Goal: Task Accomplishment & Management: Manage account settings

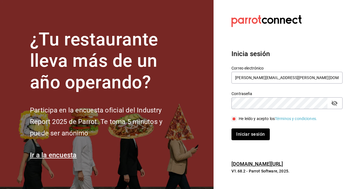
click at [257, 139] on button "Iniciar sesión" at bounding box center [250, 134] width 38 height 12
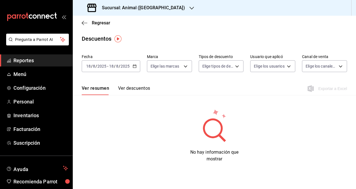
click at [130, 6] on h3 "Sucursal: Animal ([GEOGRAPHIC_DATA])" at bounding box center [141, 7] width 88 height 7
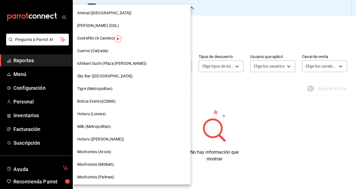
click at [153, 4] on div at bounding box center [178, 94] width 356 height 189
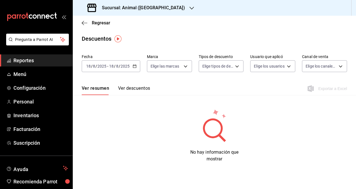
click at [161, 10] on div "Sucursal: Animal ([GEOGRAPHIC_DATA])" at bounding box center [136, 8] width 119 height 16
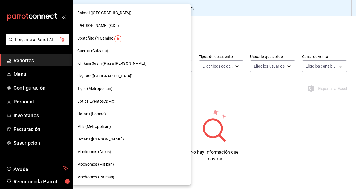
click at [125, 8] on div "Animal ([GEOGRAPHIC_DATA])" at bounding box center [132, 13] width 118 height 13
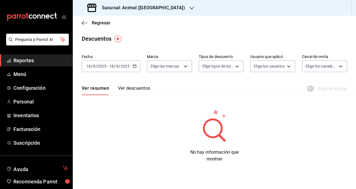
click at [125, 8] on h3 "Sucursal: Animal ([GEOGRAPHIC_DATA])" at bounding box center [141, 7] width 88 height 7
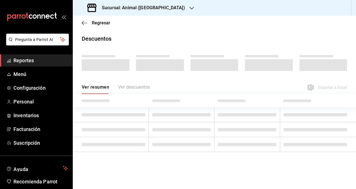
click at [165, 11] on div "Sucursal: Animal (St Regis)" at bounding box center [136, 8] width 119 height 16
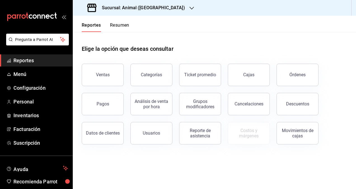
click at [132, 11] on h3 "Sucursal: Animal ([GEOGRAPHIC_DATA])" at bounding box center [141, 7] width 88 height 7
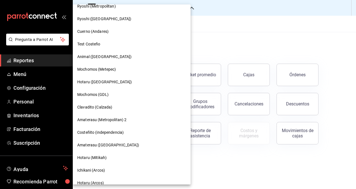
scroll to position [373, 0]
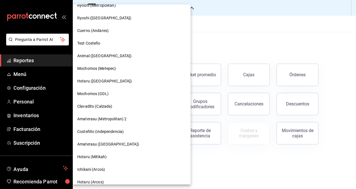
click at [126, 142] on div "Amaterasu ([GEOGRAPHIC_DATA])" at bounding box center [131, 144] width 109 height 6
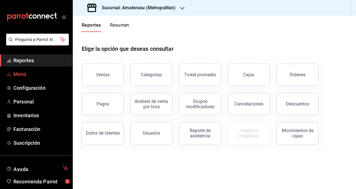
click at [34, 75] on span "Menú" at bounding box center [40, 74] width 55 height 8
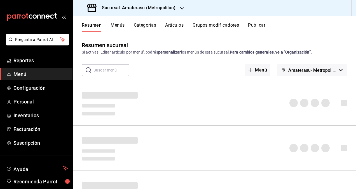
click at [171, 26] on button "Artículos" at bounding box center [174, 27] width 18 height 10
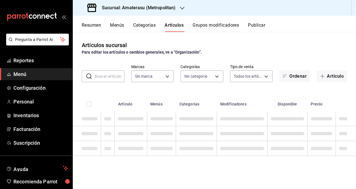
type input "e4cd7fcb-d45b-43ae-a99f-ad4ccfcd9032,f3afaab8-8c3d-4e49-a299-af9bdf6027b2"
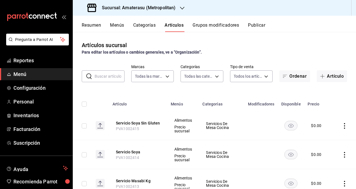
type input "087d9878-8a04-48ff-ab24-0b3ef0fdf69f,f9a59ea1-282a-4f27-8dee-44d2a5bc8fe2,3473a…"
click at [104, 75] on input "text" at bounding box center [110, 76] width 30 height 11
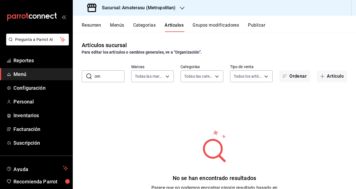
type input "o"
click at [151, 24] on button "Categorías" at bounding box center [144, 27] width 23 height 10
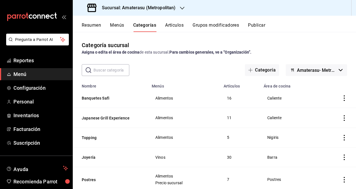
click at [169, 29] on button "Artículos" at bounding box center [174, 27] width 18 height 10
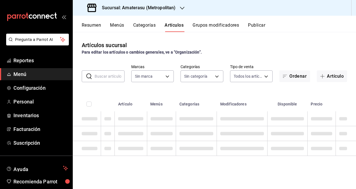
click at [112, 76] on input "text" at bounding box center [110, 76] width 30 height 11
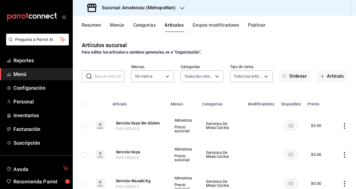
type input "087d9878-8a04-48ff-ab24-0b3ef0fdf69f,f9a59ea1-282a-4f27-8dee-44d2a5bc8fe2,3473a…"
type input "e4cd7fcb-d45b-43ae-a99f-ad4ccfcd9032,f3afaab8-8c3d-4e49-a299-af9bdf6027b2"
paste input "Omakase"
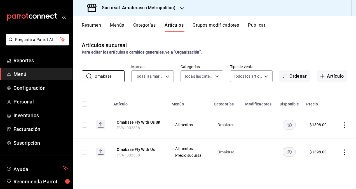
type input "Omakase"
click at [239, 51] on div "Para editar los artículos o cambios generales, ve a “Organización”." at bounding box center [214, 52] width 265 height 6
click at [344, 124] on icon "actions" at bounding box center [344, 125] width 6 height 6
click at [316, 138] on icon at bounding box center [313, 137] width 7 height 7
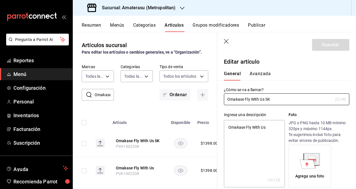
type textarea "x"
type input "$1398.00"
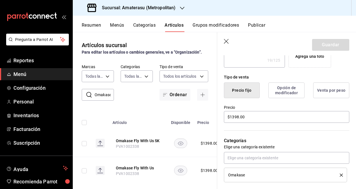
scroll to position [154, 0]
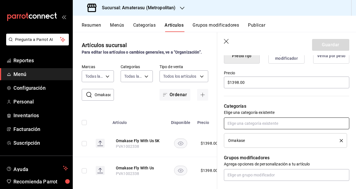
click at [283, 120] on input "text" at bounding box center [286, 123] width 125 height 12
click at [334, 156] on p "Grupos modificadores" at bounding box center [286, 157] width 125 height 7
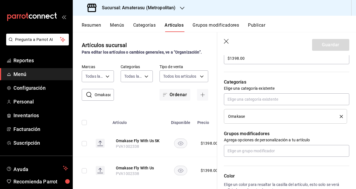
scroll to position [203, 0]
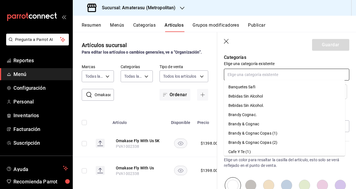
click at [250, 72] on input "text" at bounding box center [286, 75] width 125 height 12
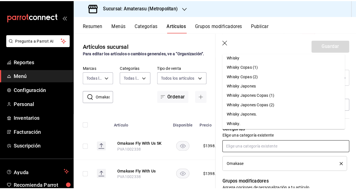
scroll to position [154, 0]
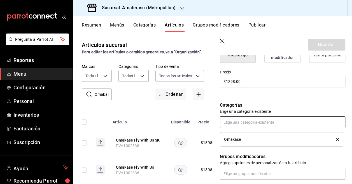
click at [256, 122] on input "text" at bounding box center [282, 123] width 125 height 12
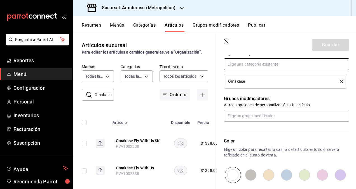
scroll to position [214, 0]
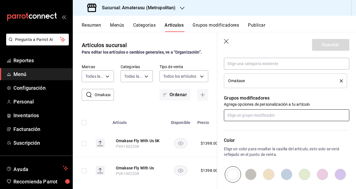
click at [286, 117] on input "text" at bounding box center [286, 115] width 125 height 12
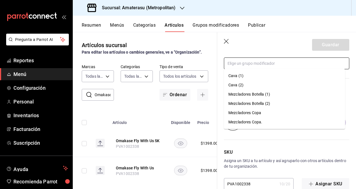
scroll to position [277, 0]
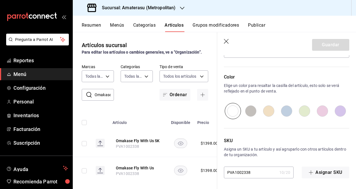
click at [262, 55] on header "Guardar" at bounding box center [286, 43] width 139 height 23
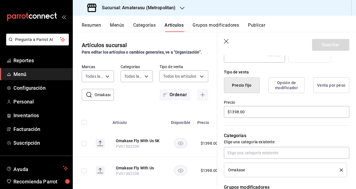
scroll to position [121, 0]
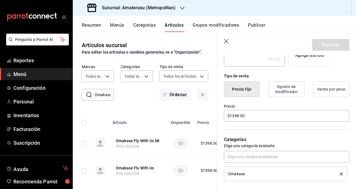
click at [283, 87] on button "Opción de modificador" at bounding box center [286, 89] width 36 height 16
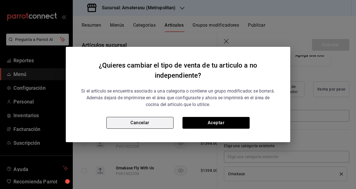
click at [138, 121] on button "Cancelar" at bounding box center [139, 123] width 67 height 12
type textarea "x"
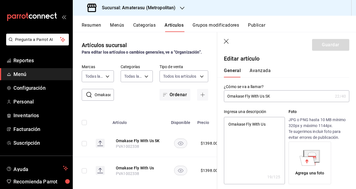
scroll to position [0, 0]
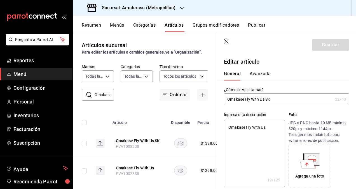
click at [260, 74] on button "Avanzada" at bounding box center [260, 76] width 21 height 10
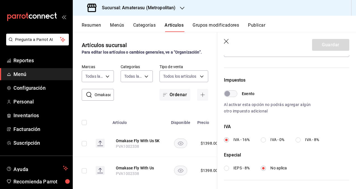
scroll to position [206, 0]
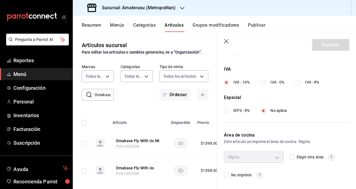
click at [289, 155] on input "Elegir otra área" at bounding box center [291, 156] width 5 height 5
checkbox input "true"
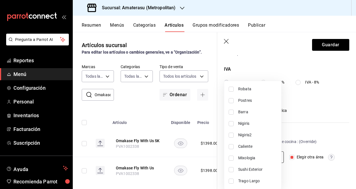
click at [275, 156] on body "Pregunta a Parrot AI Reportes Menú Configuración Personal Inventarios Facturaci…" at bounding box center [178, 94] width 356 height 189
click at [229, 87] on input "checkbox" at bounding box center [231, 88] width 5 height 5
checkbox input "true"
type input "fb3d8e0d-aade-421e-a357-289c0b1fc74b"
click at [233, 98] on input "checkbox" at bounding box center [231, 100] width 5 height 5
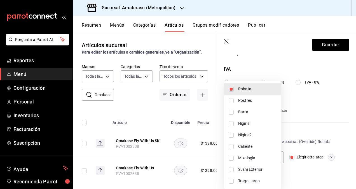
checkbox input "true"
type input "83ea9905-e90f-43fe-aec3-8347e68af531,fb3d8e0d-aade-421e-a357-289c0b1fc74b"
click at [234, 147] on li "Caliente" at bounding box center [252, 145] width 57 height 11
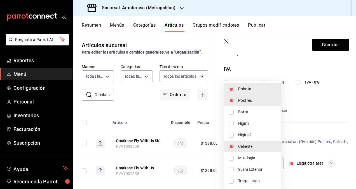
type input "83ea9905-e90f-43fe-aec3-8347e68af531,a76c9a18-a900-425a-9789-f0ba6b19ecad,fb3d8…"
checkbox input "true"
click at [235, 111] on li "Barra" at bounding box center [252, 111] width 57 height 11
type input "83ea9905-e90f-43fe-aec3-8347e68af531,a76c9a18-a900-425a-9789-f0ba6b19ecad,df836…"
checkbox input "true"
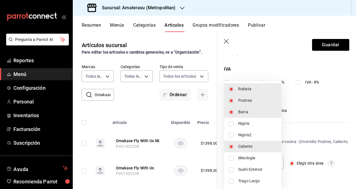
click at [231, 112] on input "checkbox" at bounding box center [231, 111] width 5 height 5
checkbox input "false"
type input "83ea9905-e90f-43fe-aec3-8347e68af531,a76c9a18-a900-425a-9789-f0ba6b19ecad,fb3d8…"
click at [233, 167] on input "checkbox" at bounding box center [231, 169] width 5 height 5
checkbox input "true"
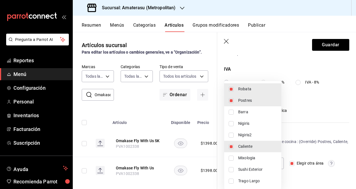
type input "143ec4ea-86ce-4fab-8ece-526d57b4e5ee,83ea9905-e90f-43fe-aec3-8347e68af531,a76c9…"
click at [307, 92] on div at bounding box center [178, 94] width 356 height 189
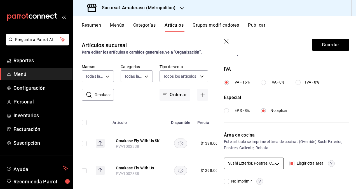
scroll to position [212, 0]
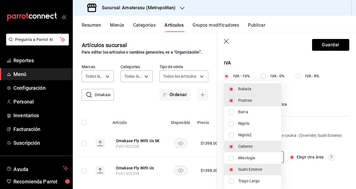
click at [274, 157] on body "Pregunta a Parrot AI Reportes Menú Configuración Personal Inventarios Facturaci…" at bounding box center [178, 94] width 356 height 189
click at [328, 112] on div at bounding box center [178, 94] width 356 height 189
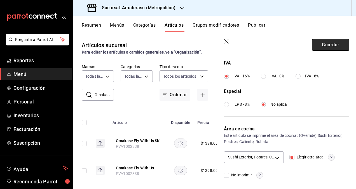
click at [329, 46] on button "Guardar" at bounding box center [330, 45] width 37 height 12
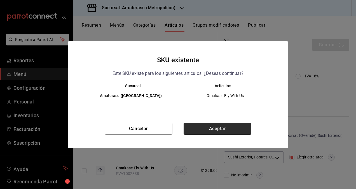
click at [221, 129] on button "Aceptar" at bounding box center [218, 129] width 68 height 12
